Goal: Task Accomplishment & Management: Use online tool/utility

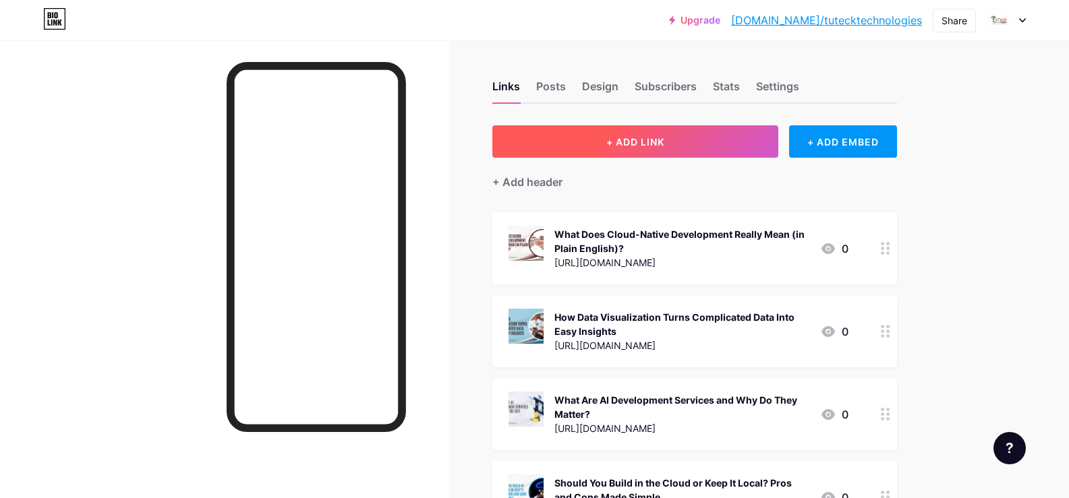
click at [618, 150] on button "+ ADD LINK" at bounding box center [635, 141] width 287 height 32
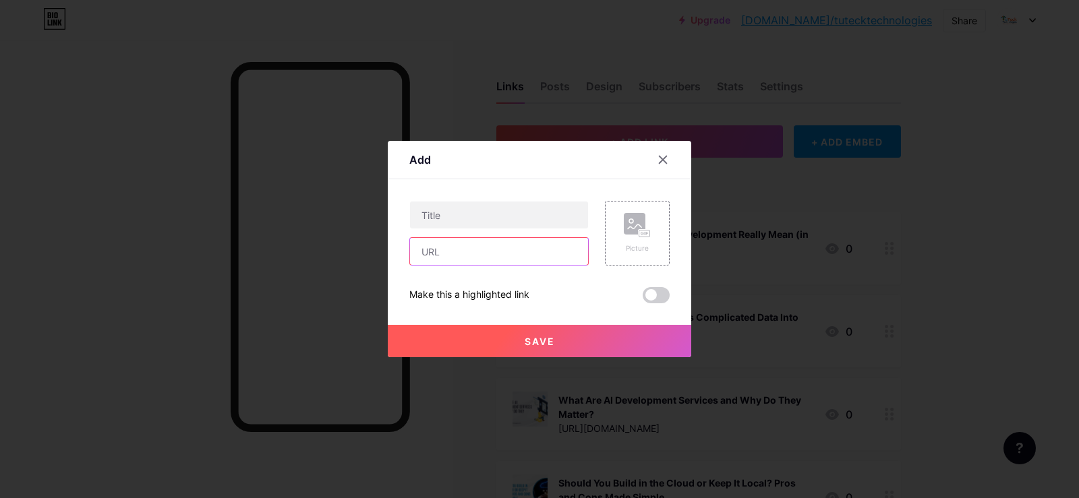
click at [456, 264] on input "text" at bounding box center [499, 251] width 178 height 27
paste input "[URL][DOMAIN_NAME]"
type input "[URL][DOMAIN_NAME]"
click at [461, 219] on input "text" at bounding box center [499, 215] width 178 height 27
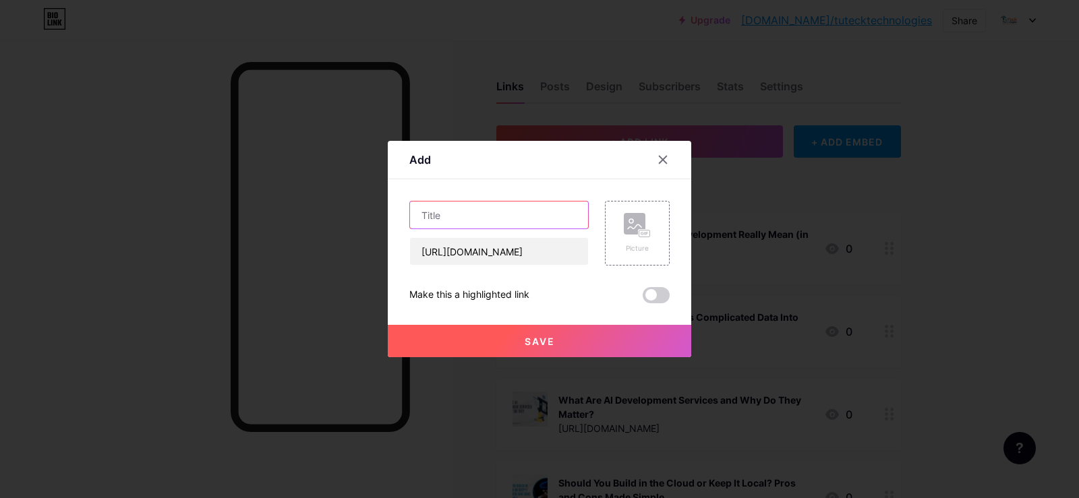
scroll to position [0, 0]
paste input "How Machine Learning Is Changing Customer Experiences"
type input "How Machine Learning Is Changing Customer Experiences"
click at [639, 241] on div "Picture" at bounding box center [637, 233] width 27 height 40
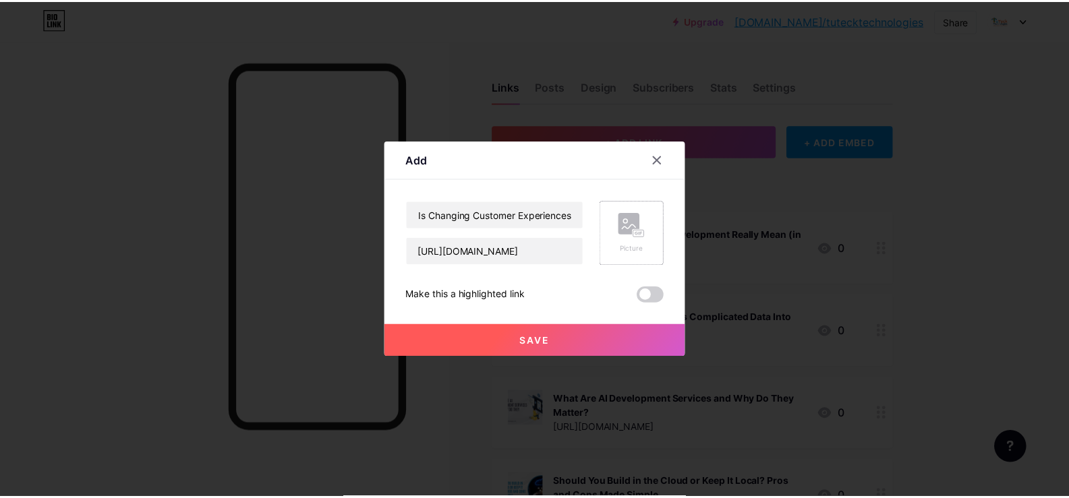
scroll to position [0, 0]
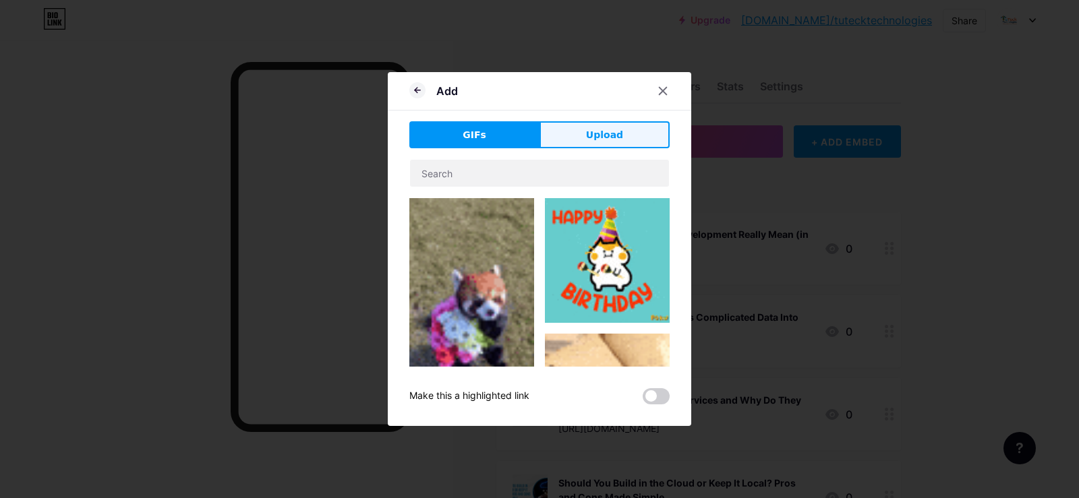
click at [560, 132] on button "Upload" at bounding box center [605, 134] width 130 height 27
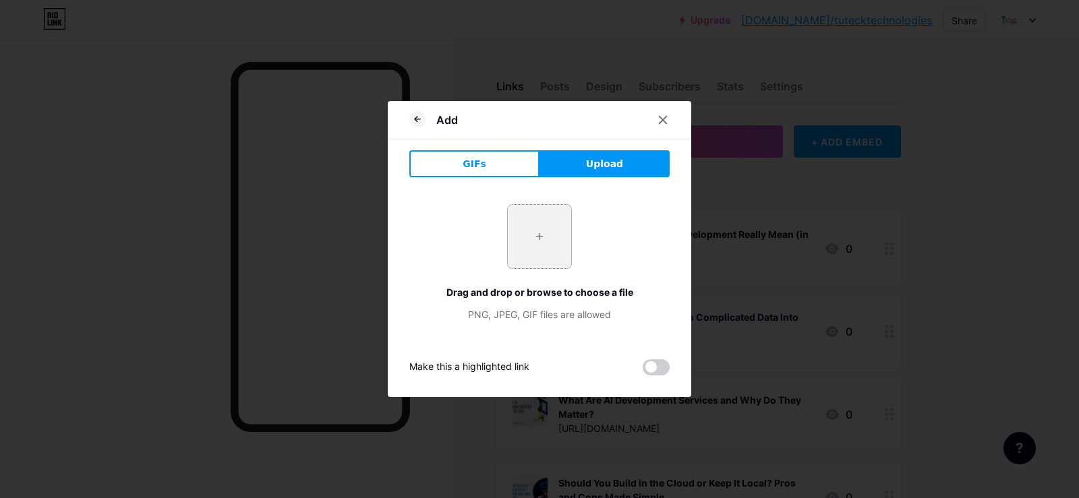
click at [535, 258] on input "file" at bounding box center [539, 236] width 63 height 63
type input "C:\fakepath\Smart IT Solutions Every Business Should Know About (1).jpg"
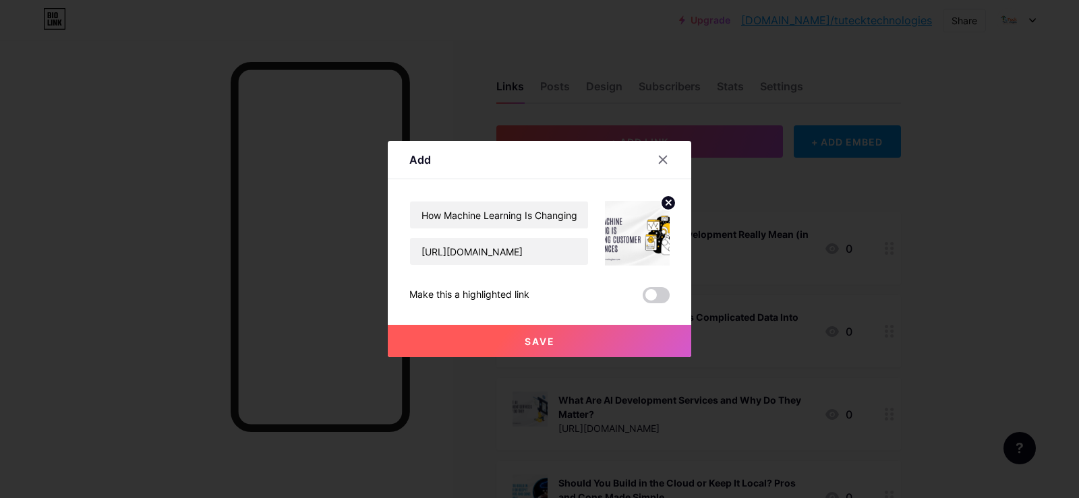
click at [509, 346] on button "Save" at bounding box center [539, 341] width 303 height 32
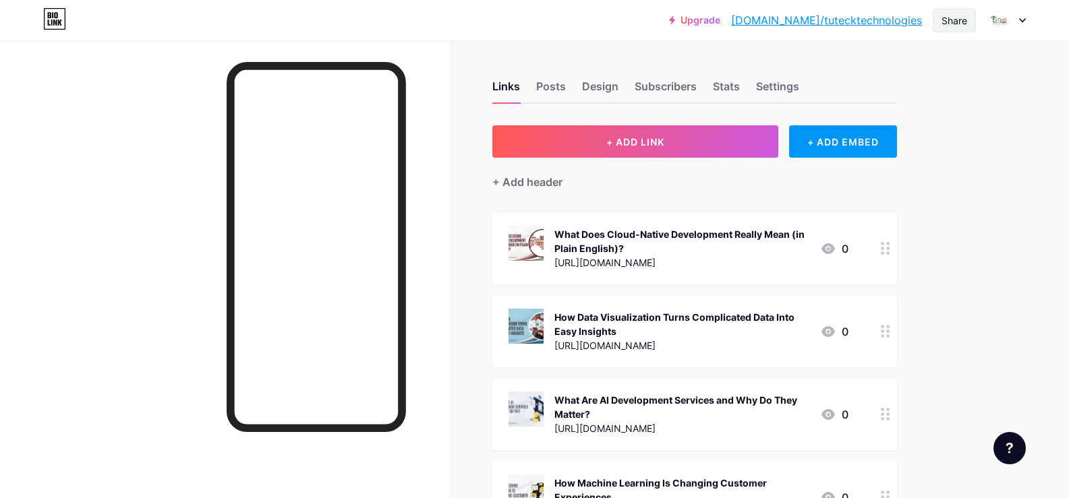
click at [947, 26] on div "Share" at bounding box center [954, 20] width 26 height 14
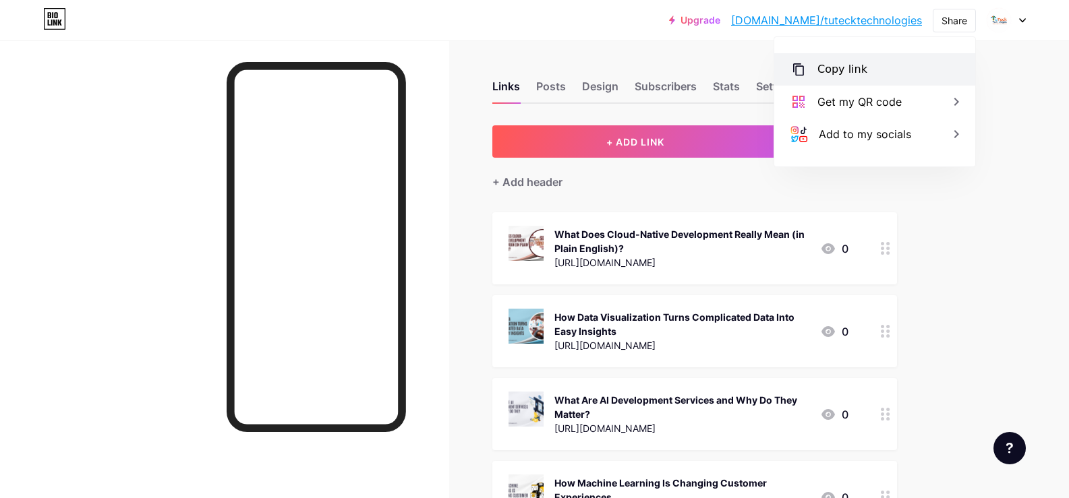
click at [855, 56] on div "Copy link" at bounding box center [874, 69] width 201 height 32
